Goal: Find contact information: Find contact information

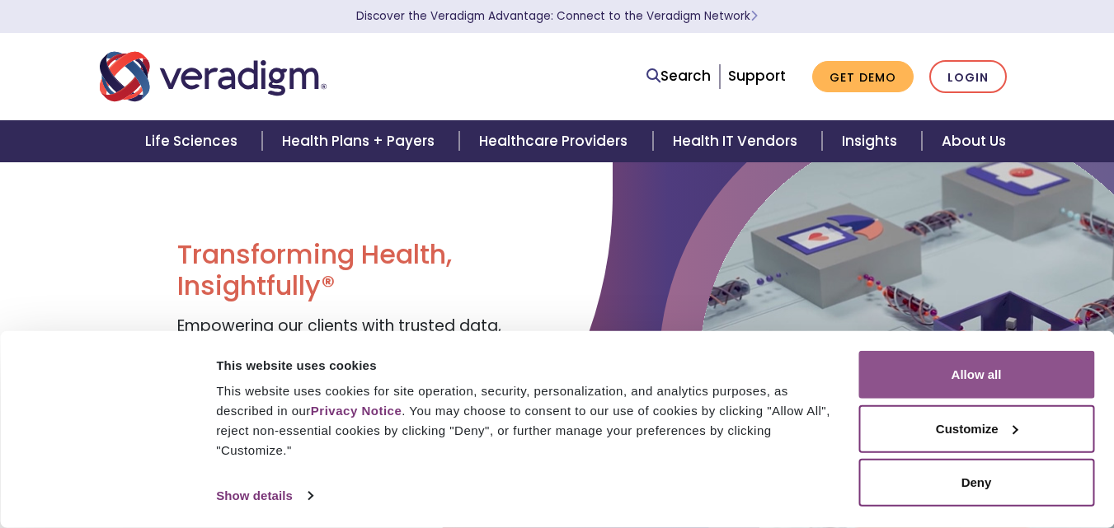
click at [971, 377] on button "Allow all" at bounding box center [976, 375] width 236 height 48
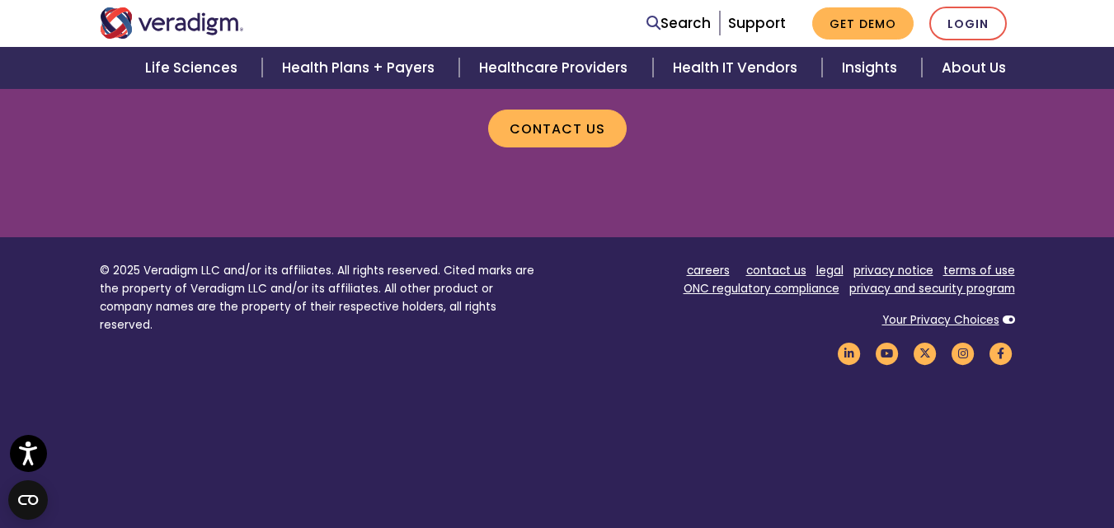
scroll to position [2305, 0]
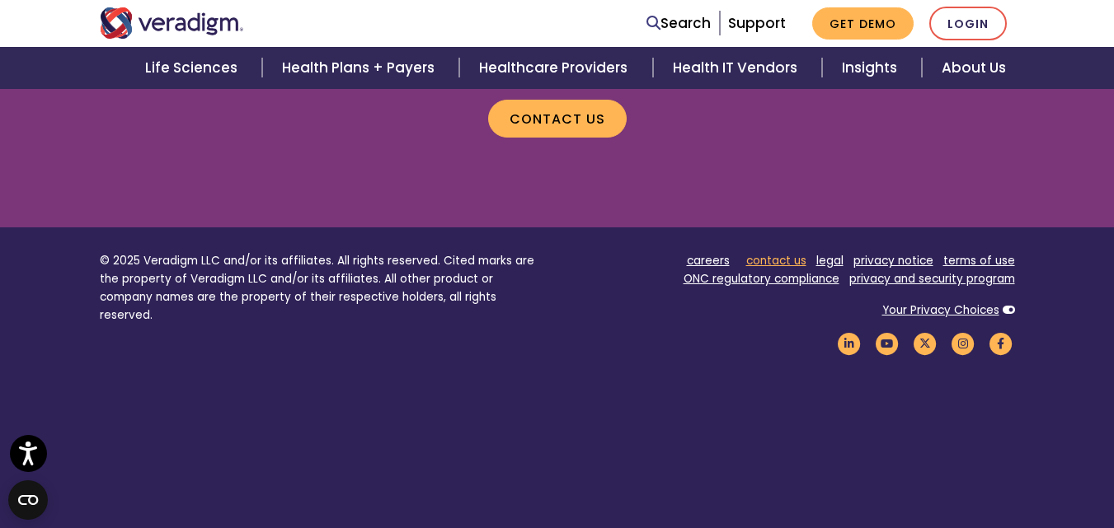
click at [777, 261] on link "contact us" at bounding box center [776, 261] width 60 height 16
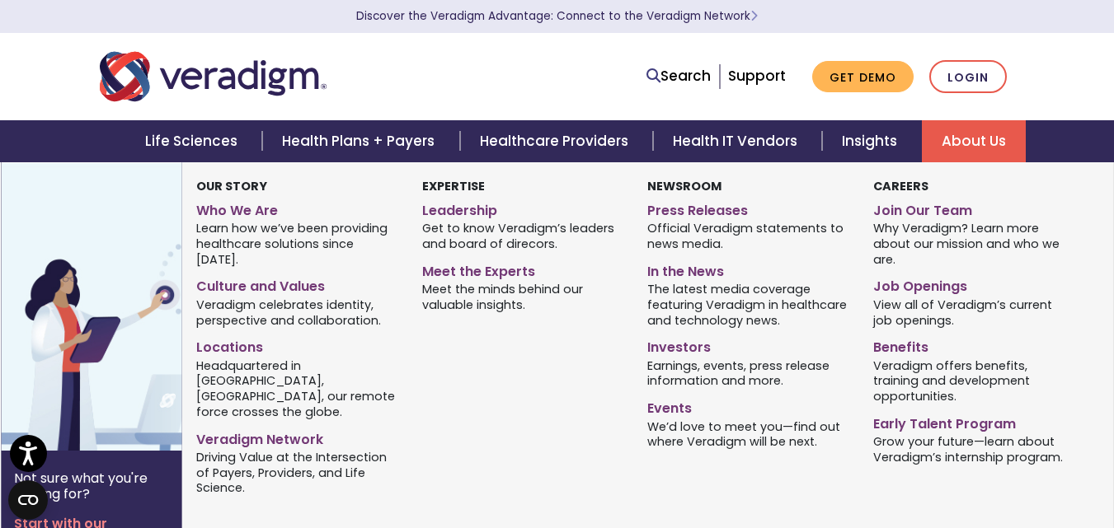
click at [961, 134] on link "About Us" at bounding box center [974, 141] width 104 height 42
click at [458, 216] on link "Leadership" at bounding box center [522, 208] width 200 height 24
